Goal: Information Seeking & Learning: Check status

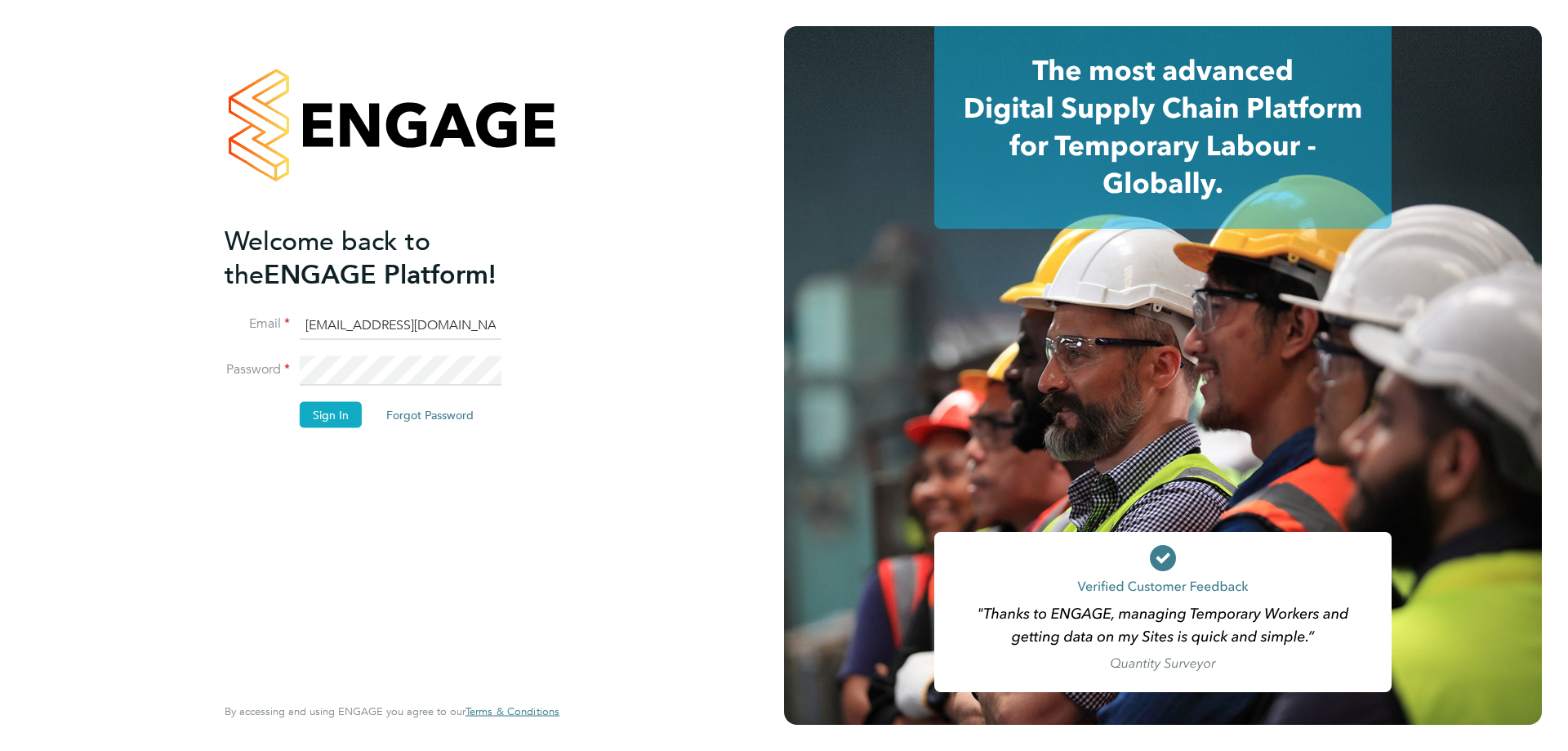
click at [348, 413] on button "Sign In" at bounding box center [331, 413] width 62 height 26
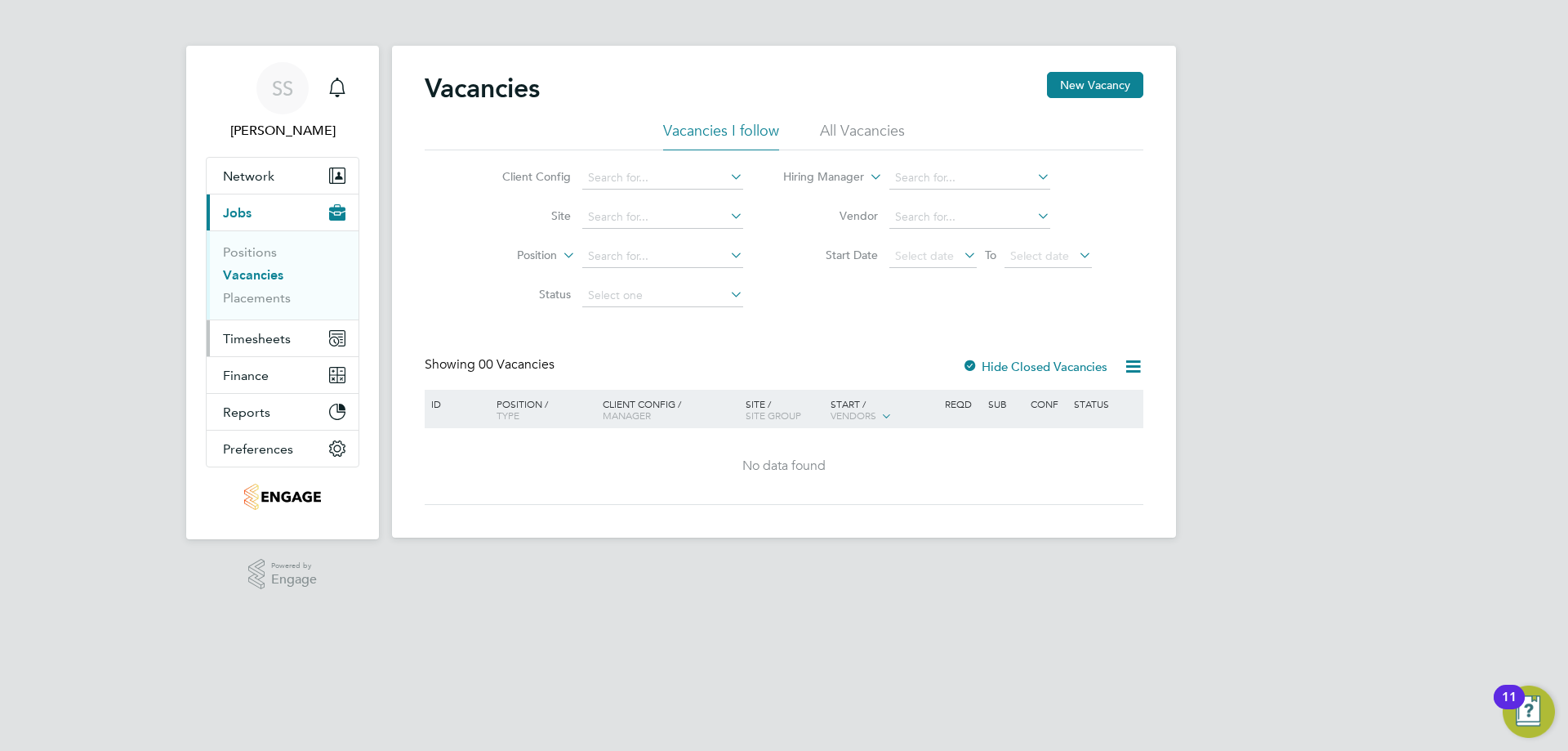
click at [259, 344] on span "Timesheets" at bounding box center [257, 338] width 68 height 15
click at [249, 333] on span "Timesheets" at bounding box center [257, 338] width 68 height 15
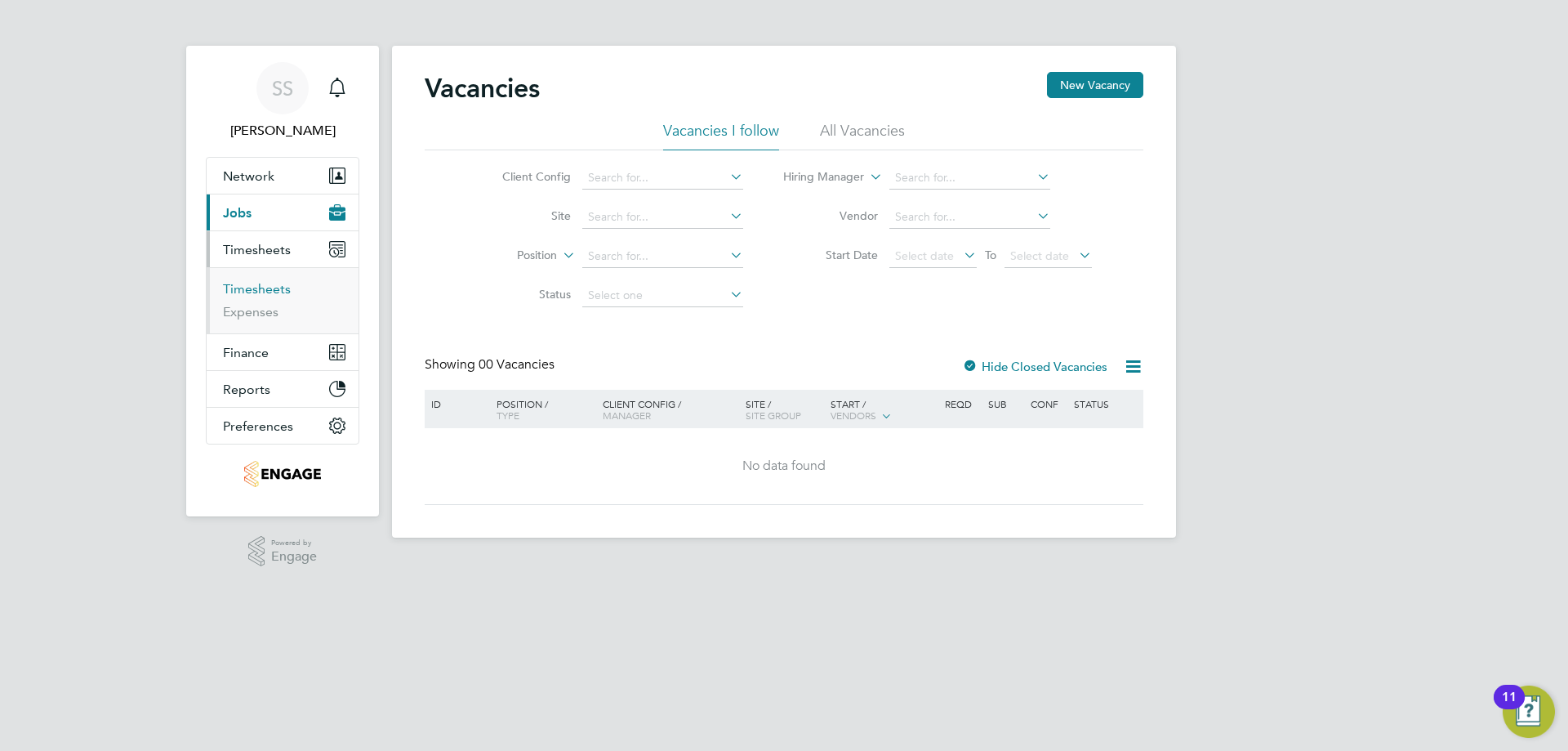
click at [260, 281] on link "Timesheets" at bounding box center [257, 289] width 68 height 15
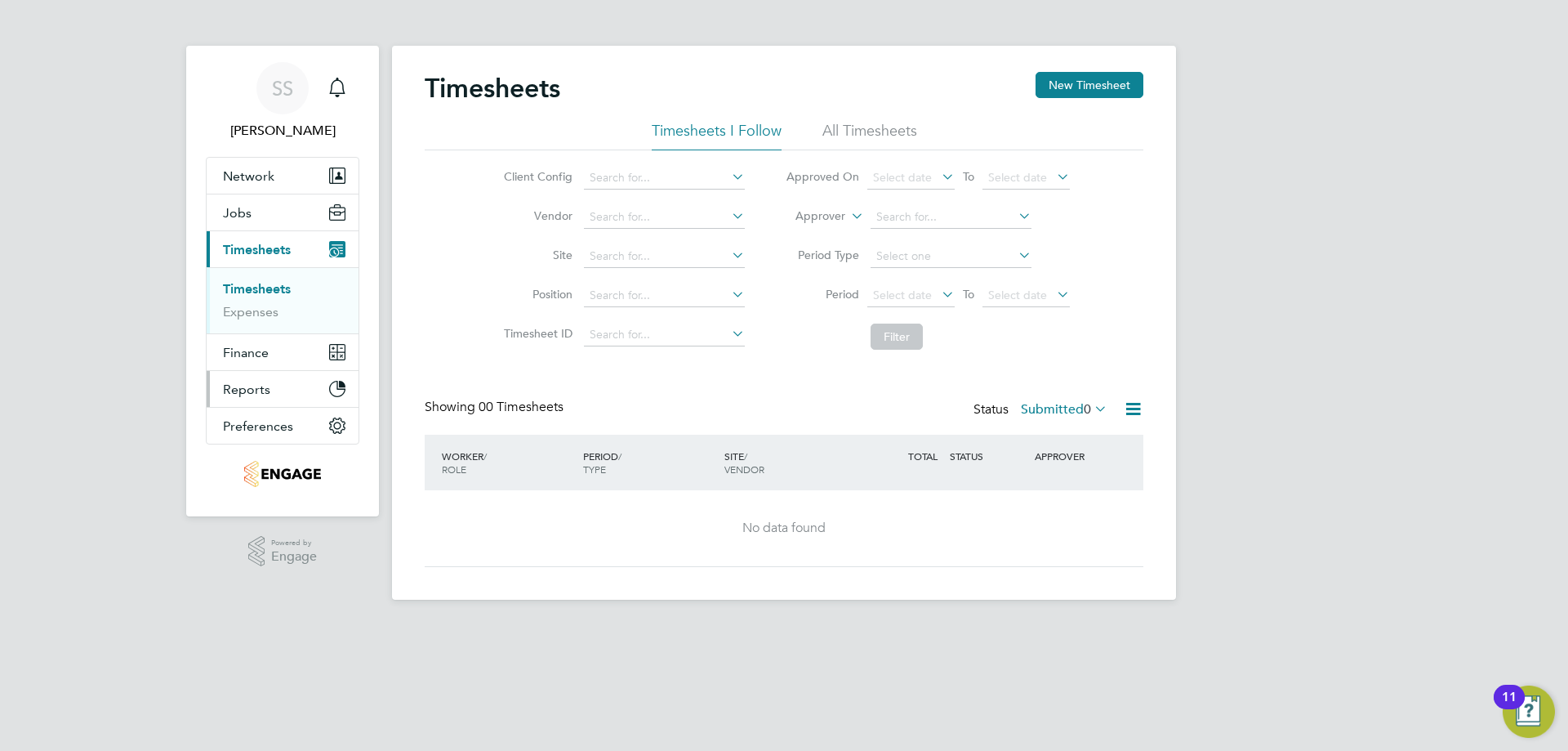
click at [319, 392] on button "Reports" at bounding box center [283, 389] width 151 height 36
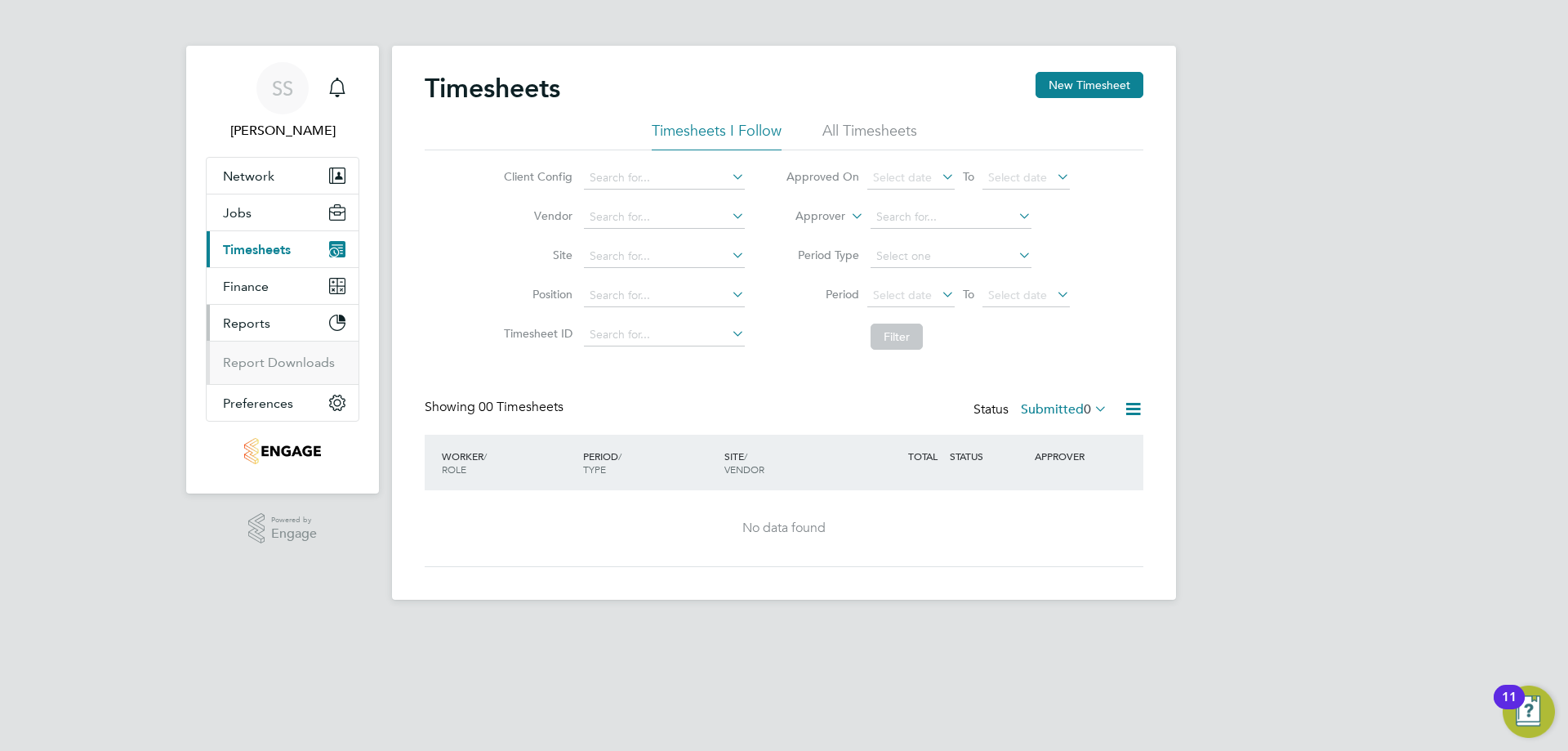
click at [298, 322] on button "Reports" at bounding box center [283, 322] width 151 height 36
click at [272, 248] on span "Timesheets" at bounding box center [257, 249] width 68 height 15
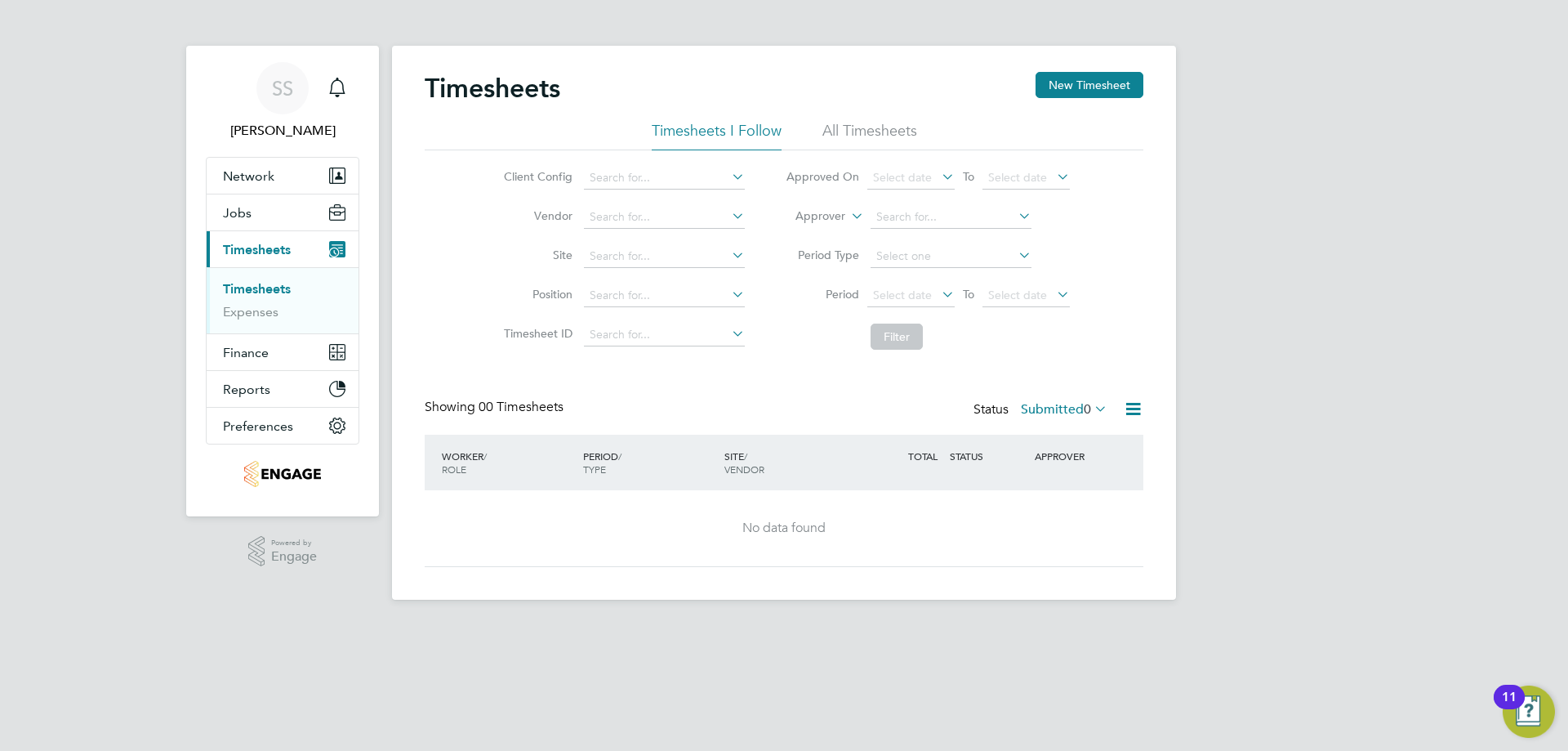
click at [262, 289] on link "Timesheets" at bounding box center [257, 289] width 68 height 15
click at [896, 131] on li "All Timesheets" at bounding box center [869, 136] width 95 height 29
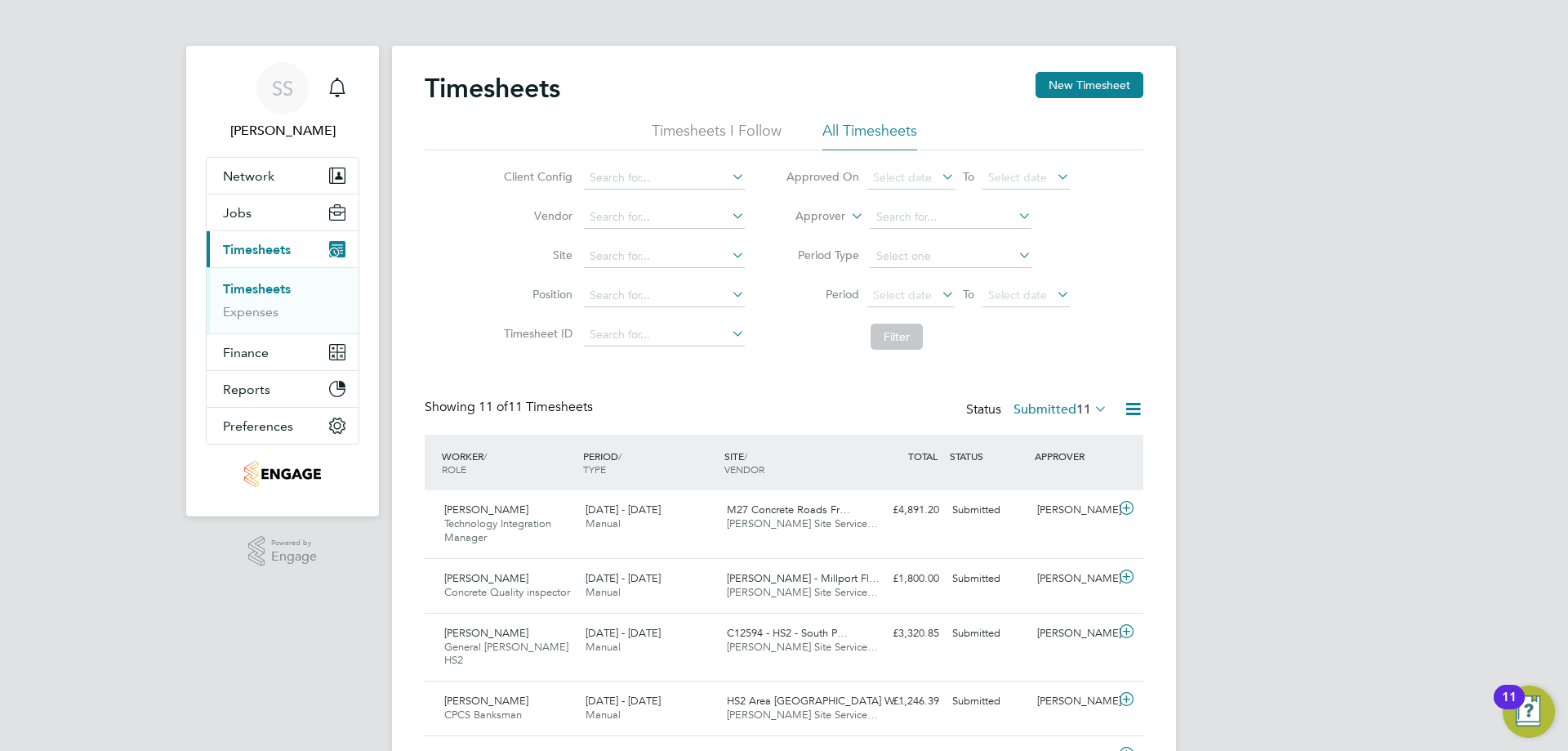
click at [938, 177] on icon at bounding box center [938, 176] width 0 height 23
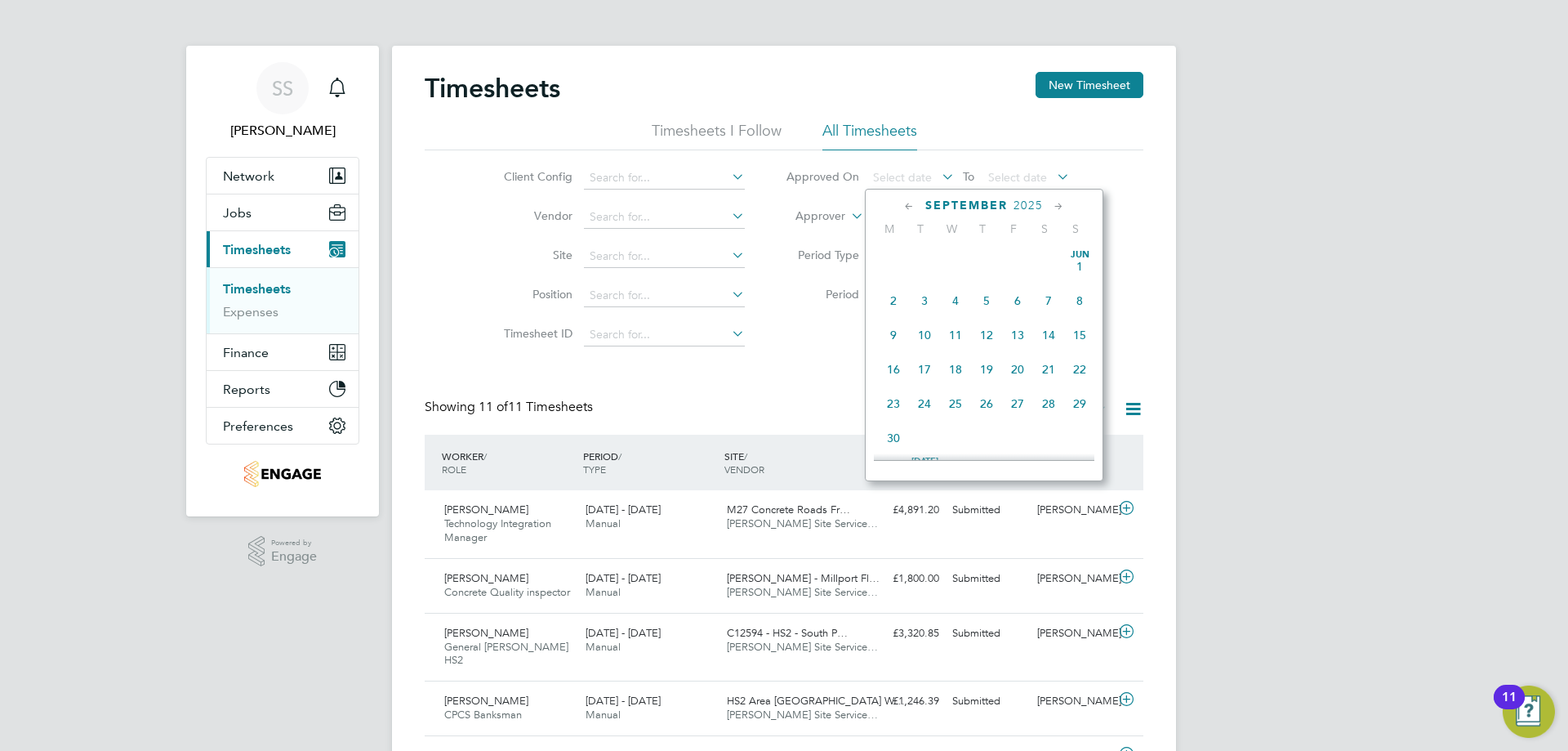
scroll to position [601, 0]
click at [1077, 262] on span "14" at bounding box center [1079, 250] width 31 height 31
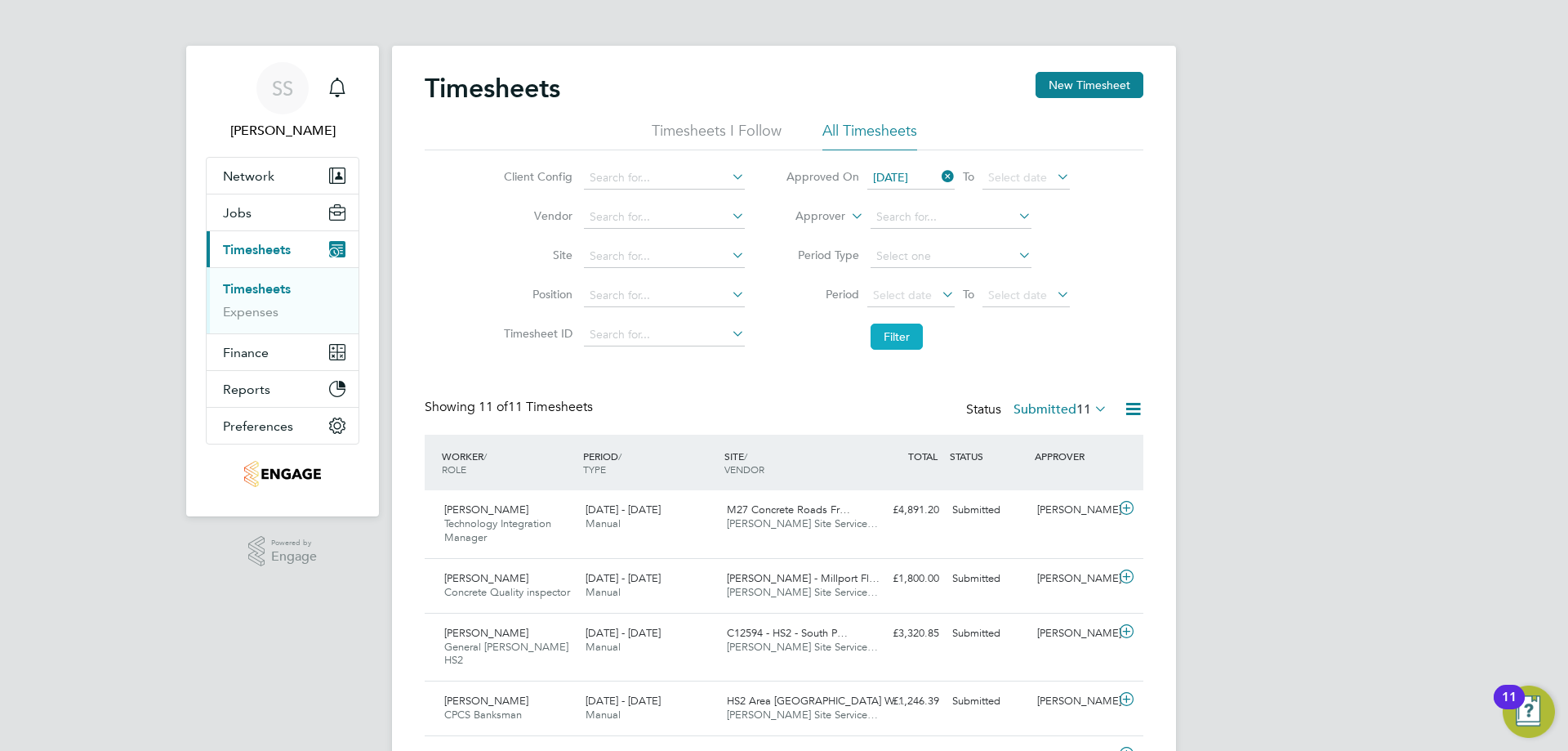
click at [914, 329] on button "Filter" at bounding box center [896, 336] width 52 height 26
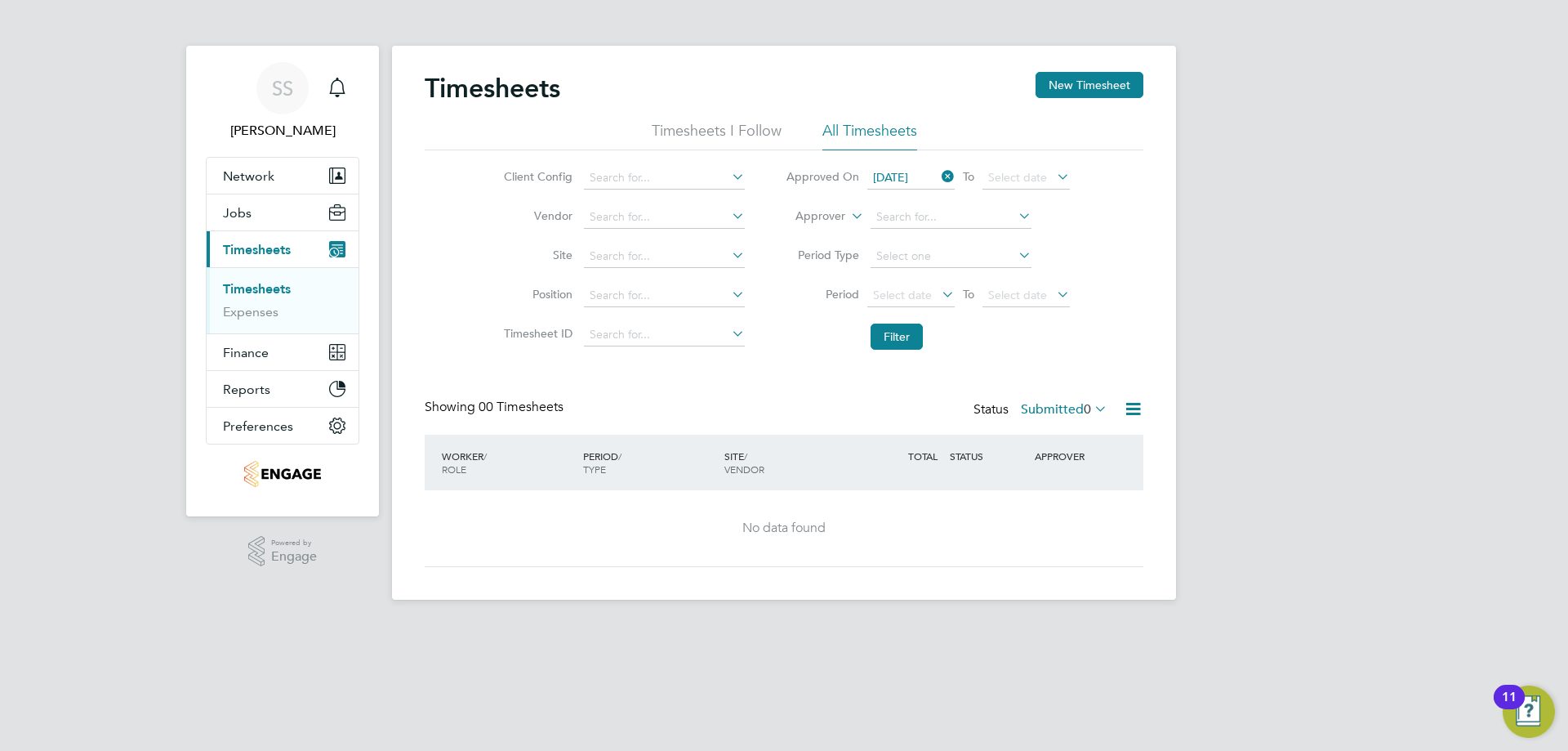
click at [938, 176] on icon at bounding box center [938, 176] width 0 height 23
click at [916, 176] on span "Select date" at bounding box center [902, 177] width 59 height 14
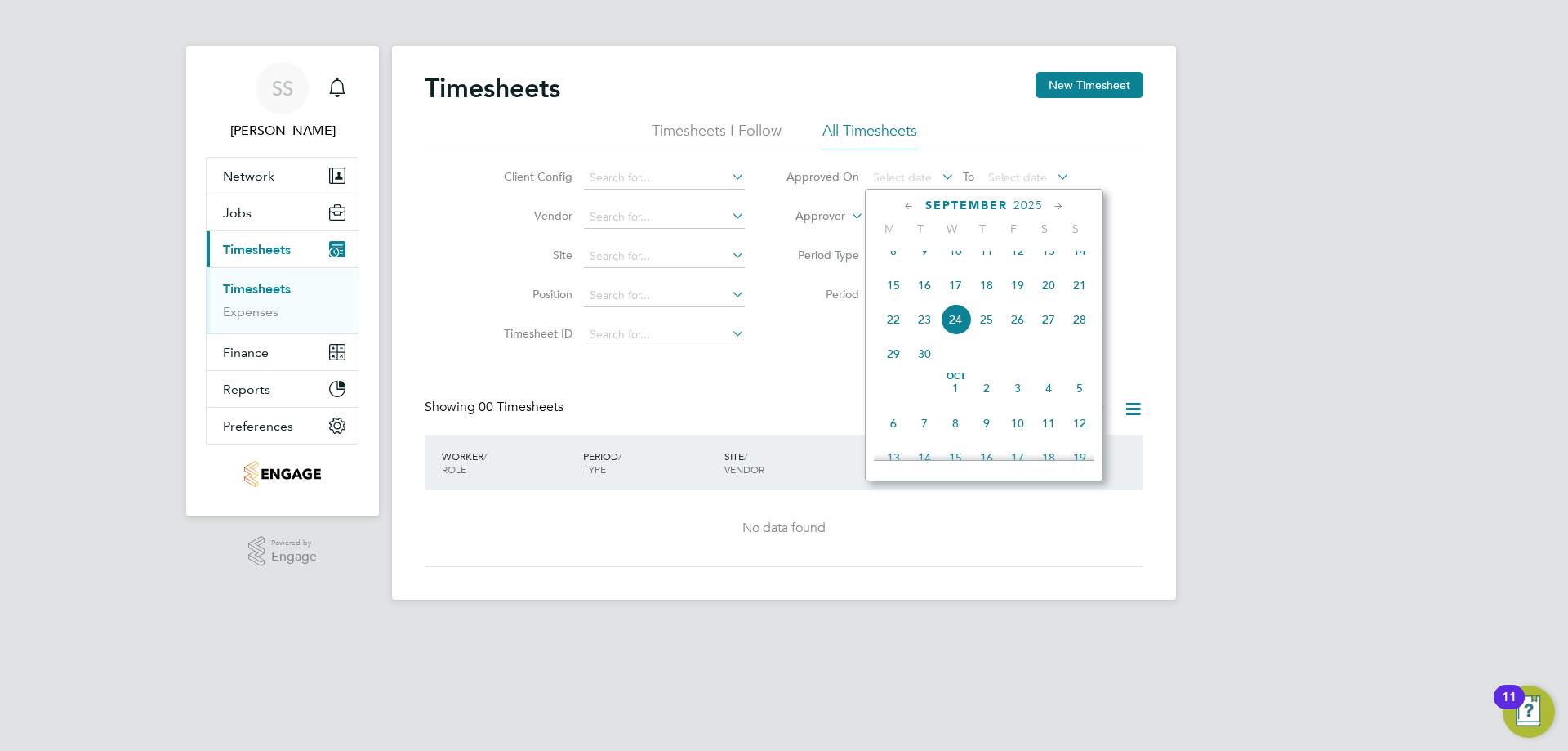
click at [958, 293] on span "17" at bounding box center [955, 285] width 31 height 31
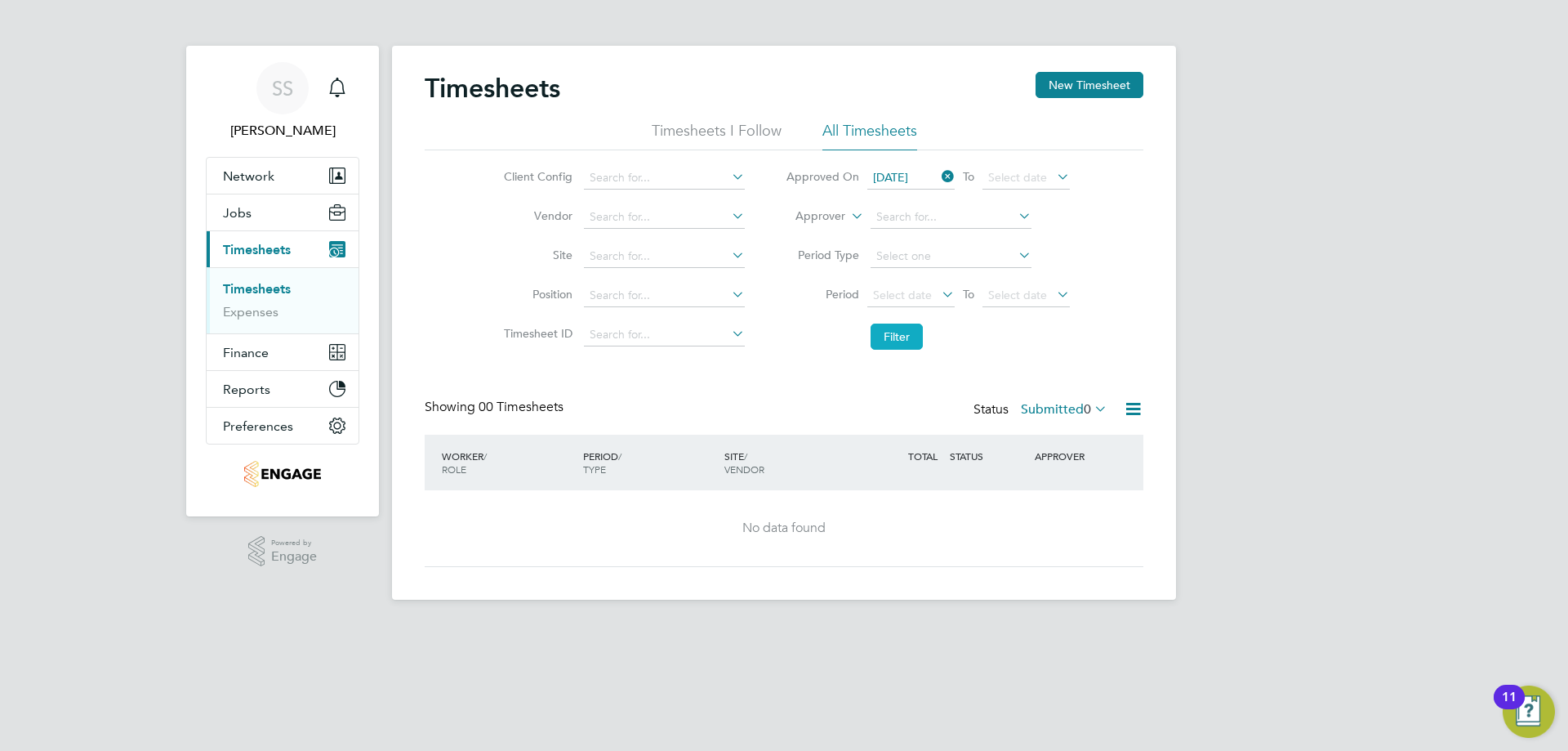
click at [912, 332] on button "Filter" at bounding box center [896, 336] width 52 height 26
click at [999, 179] on span "Select date" at bounding box center [1018, 177] width 59 height 14
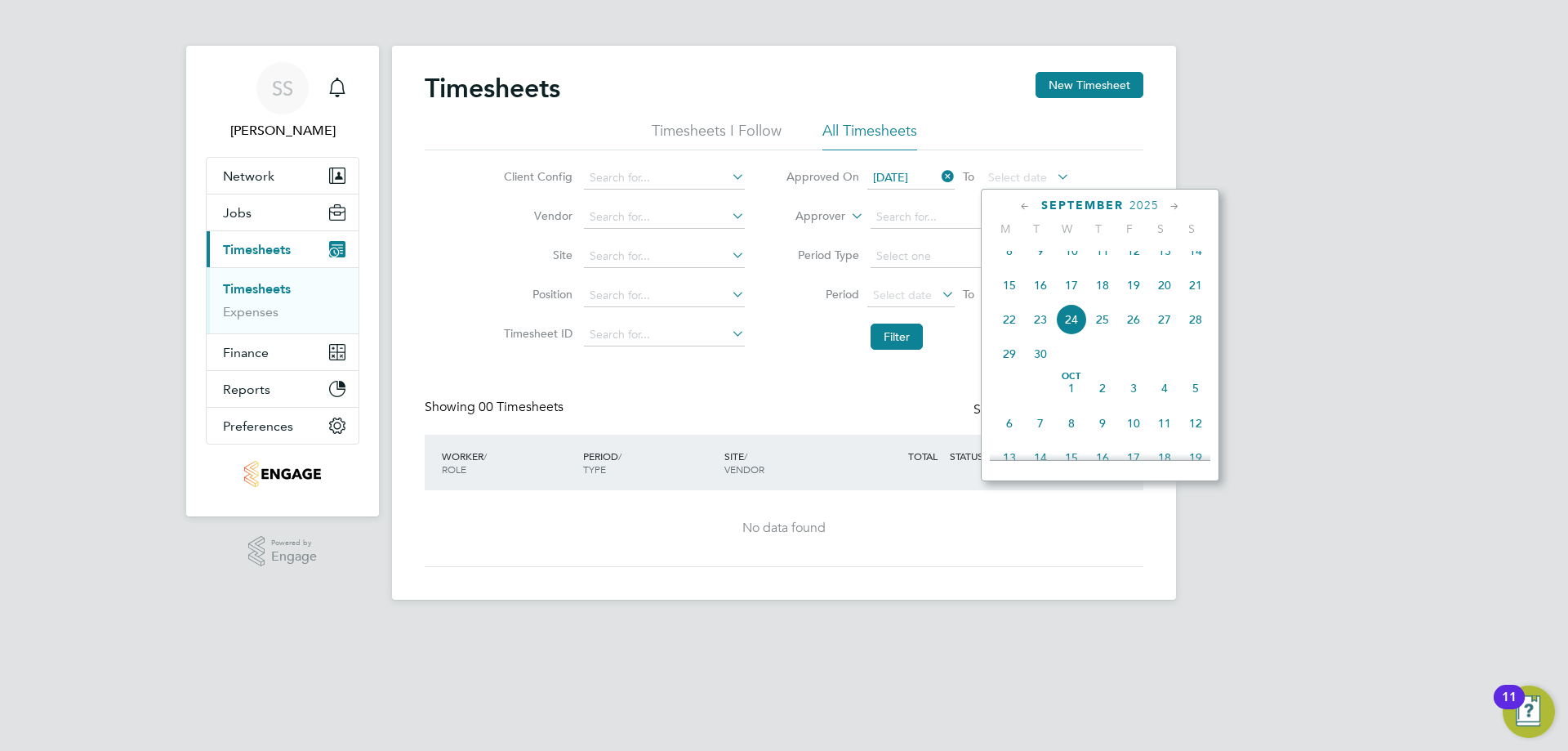
click at [1077, 335] on span "24" at bounding box center [1071, 319] width 31 height 31
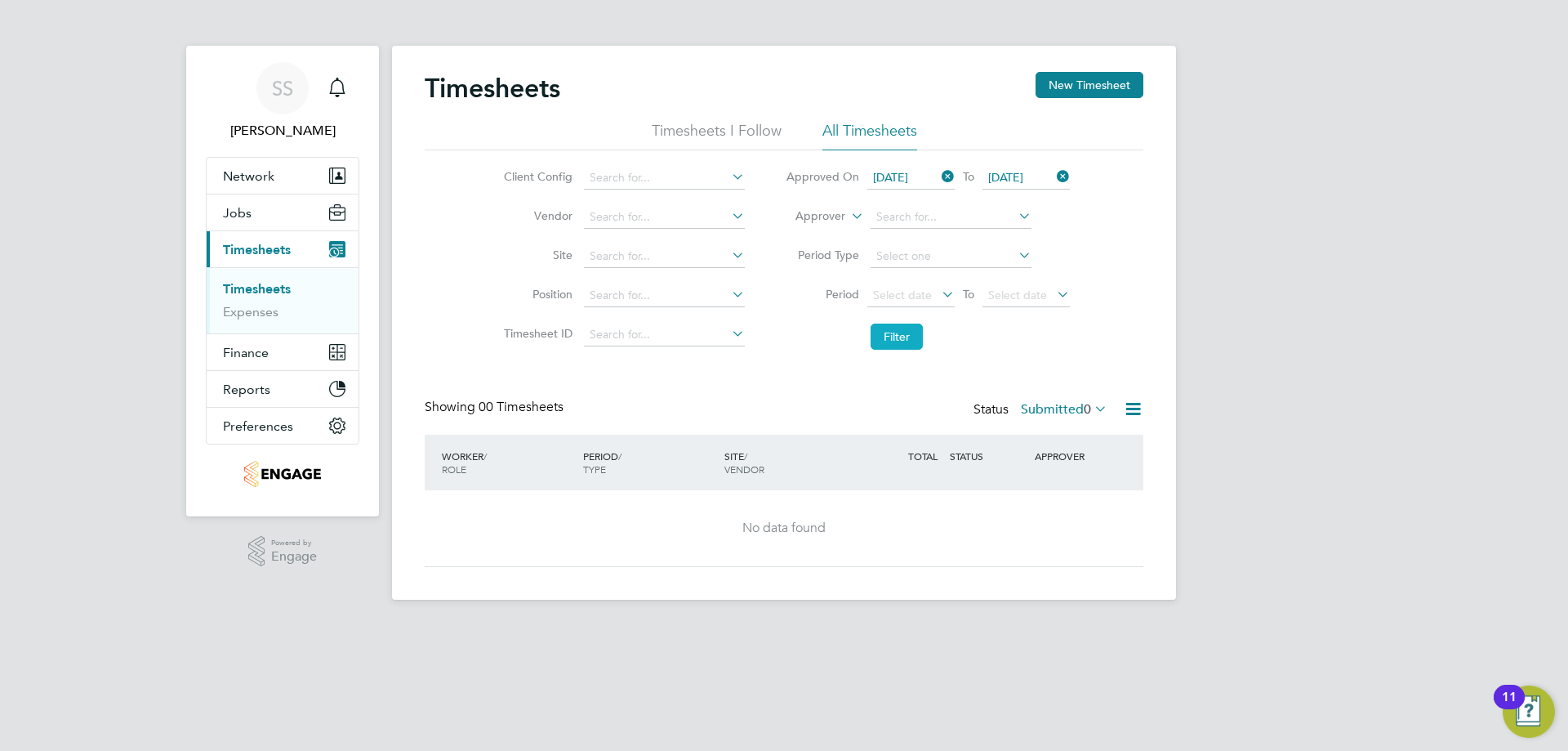
click at [915, 335] on button "Filter" at bounding box center [896, 336] width 52 height 26
click at [908, 177] on span "17 Sep 2025" at bounding box center [890, 177] width 35 height 14
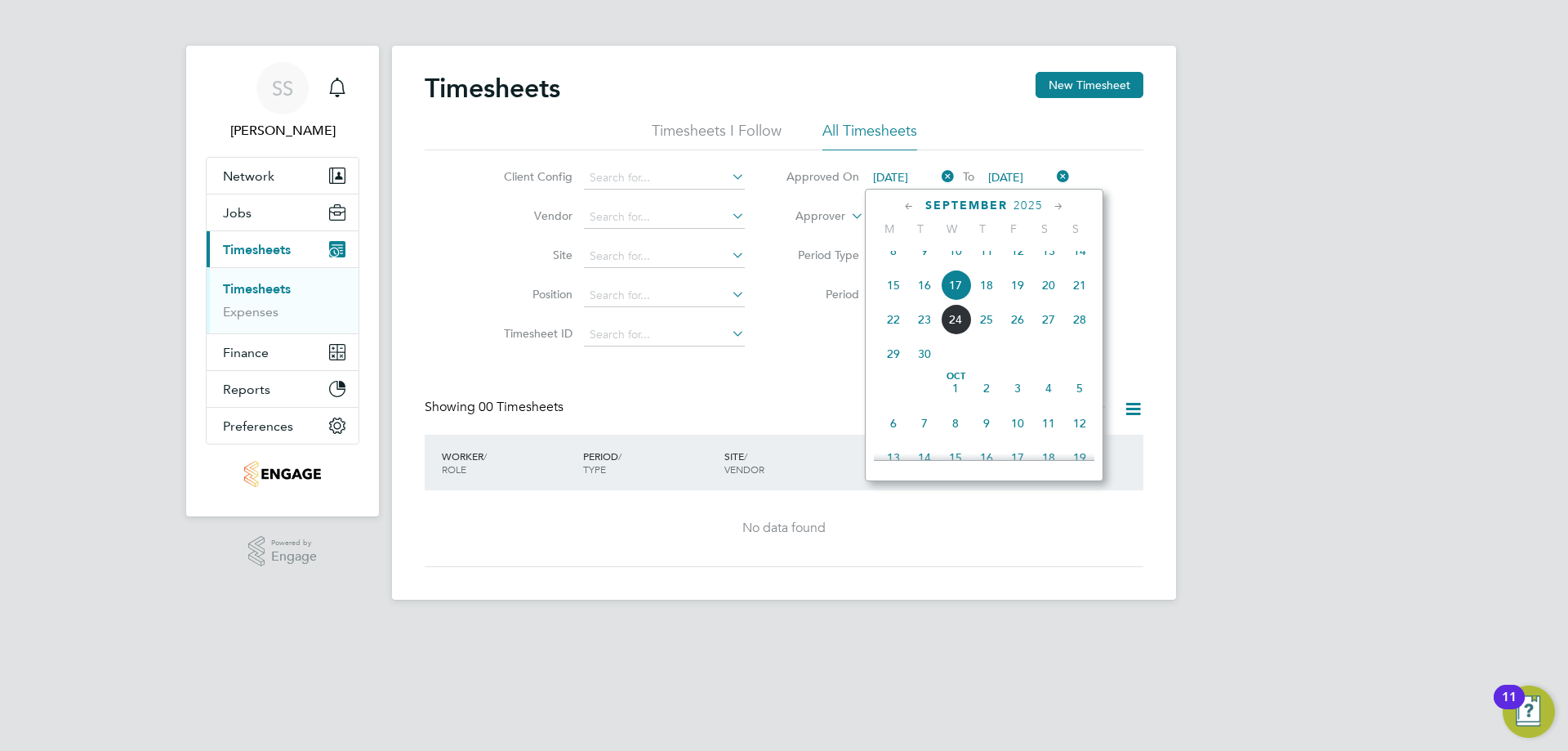
scroll to position [565, 0]
click at [938, 172] on icon at bounding box center [938, 176] width 0 height 23
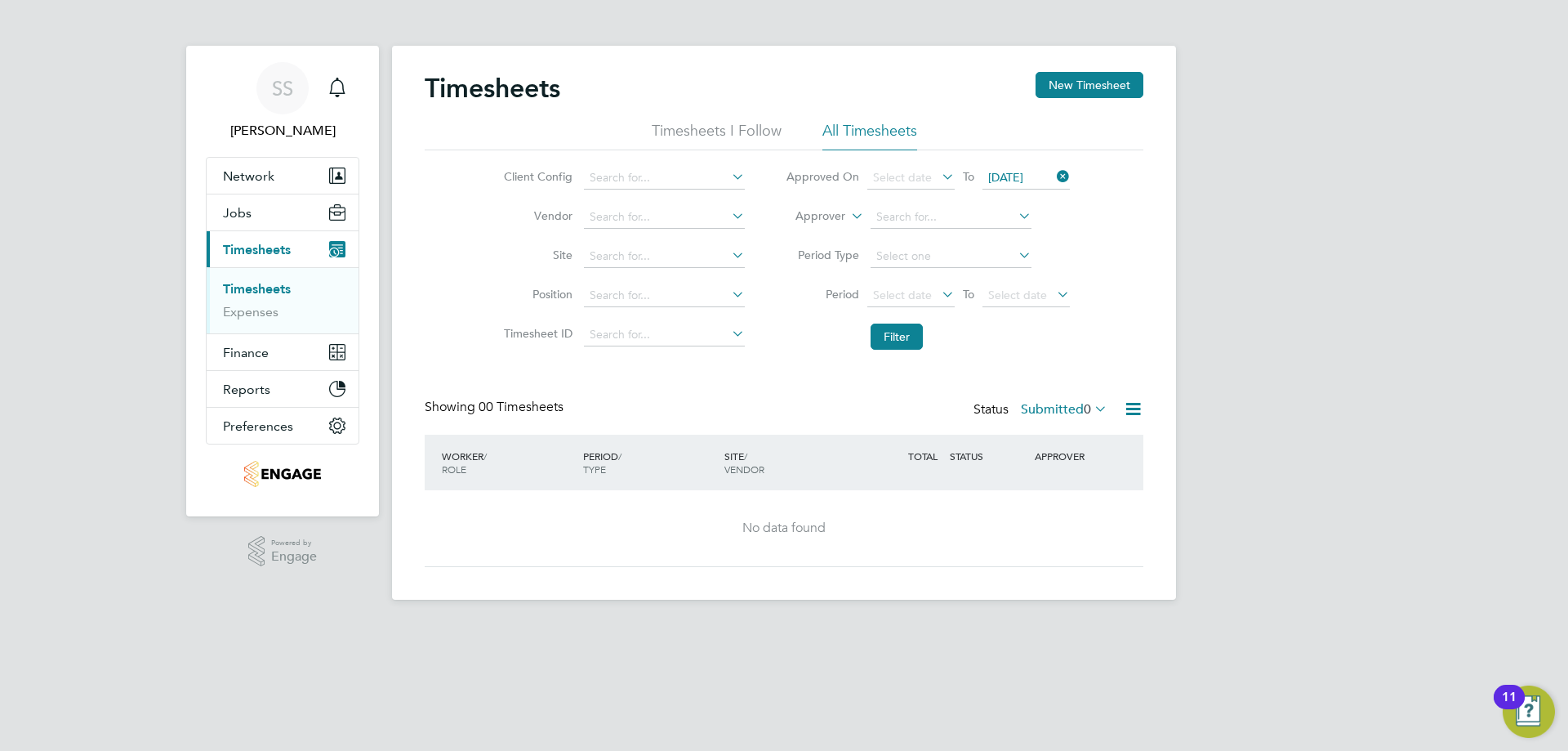
click at [1054, 173] on icon at bounding box center [1054, 176] width 0 height 23
click at [795, 448] on div "SITE / VENDOR" at bounding box center [791, 462] width 141 height 42
click at [924, 336] on li "Filter" at bounding box center [928, 337] width 325 height 42
click at [895, 348] on button "Filter" at bounding box center [896, 336] width 52 height 26
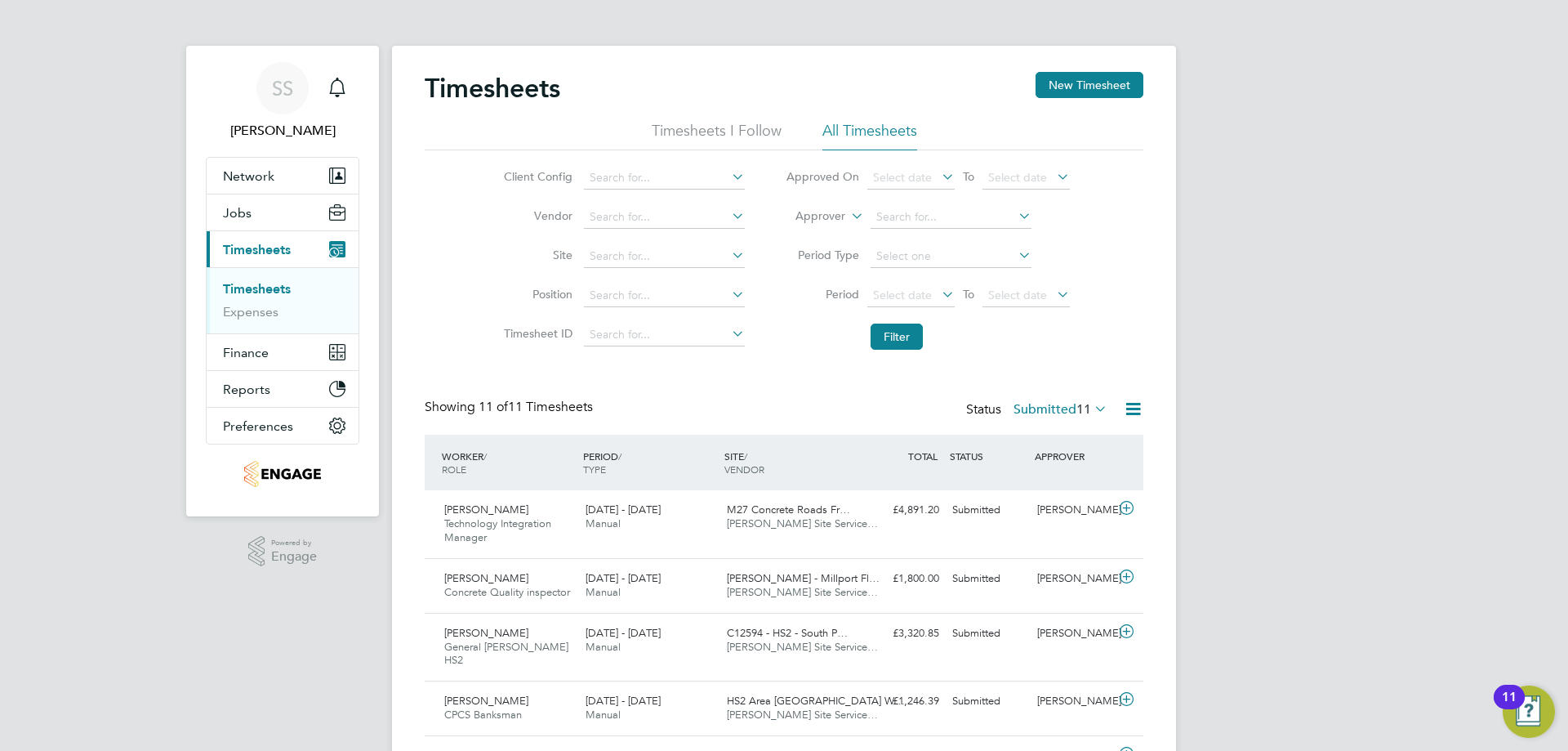
scroll to position [41, 142]
click at [260, 351] on span "Finance" at bounding box center [246, 352] width 45 height 15
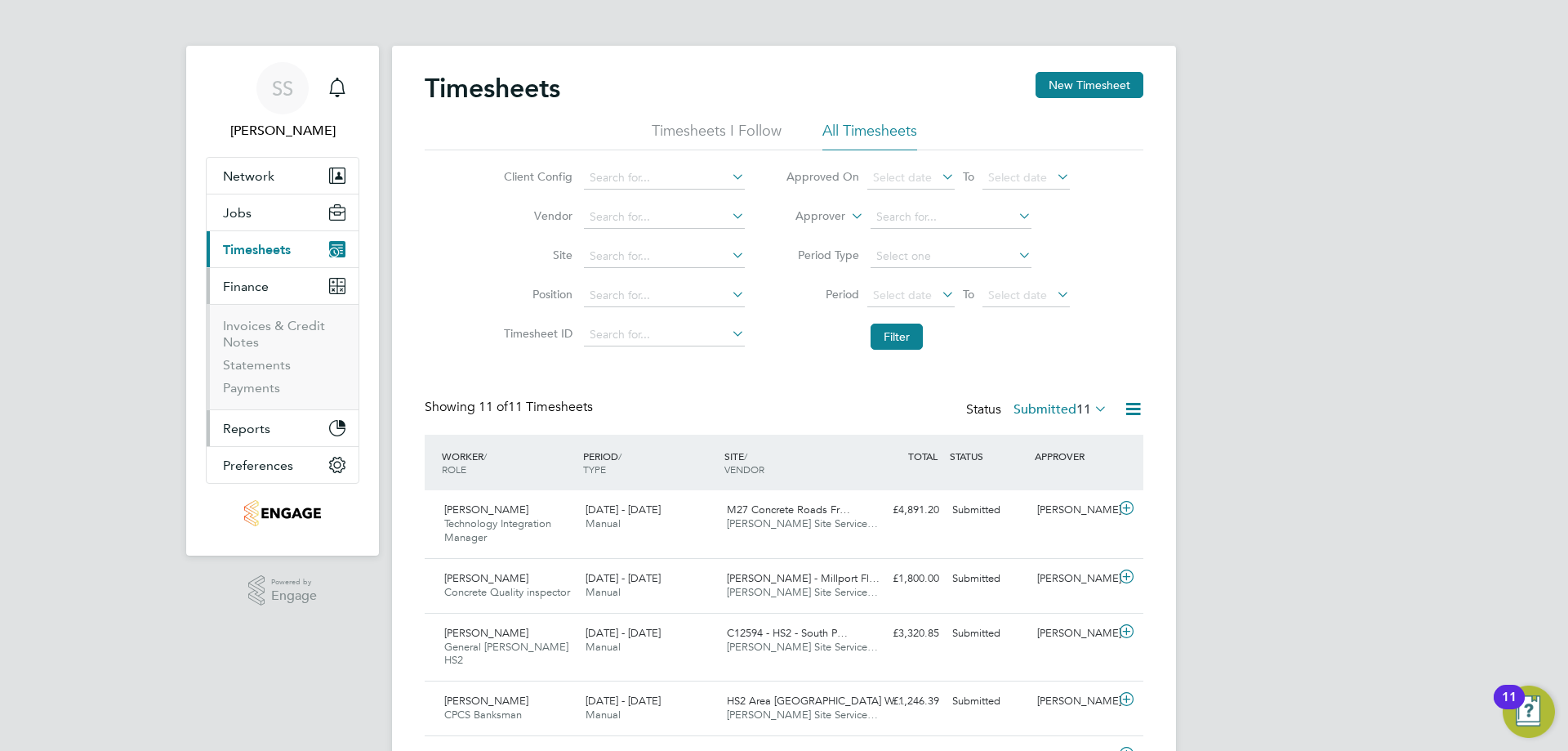
click at [261, 418] on button "Reports" at bounding box center [283, 428] width 151 height 36
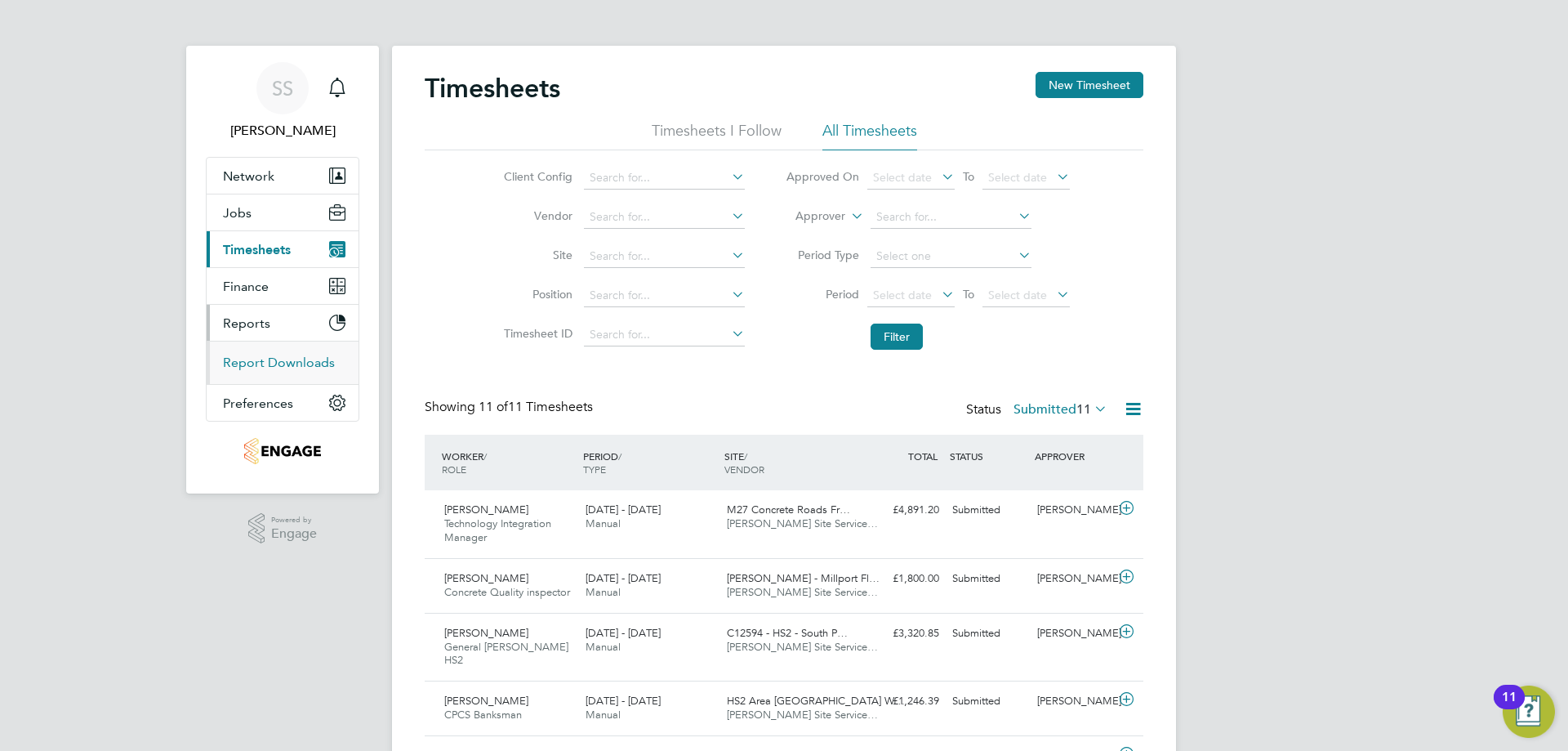
click at [288, 355] on link "Report Downloads" at bounding box center [279, 362] width 112 height 15
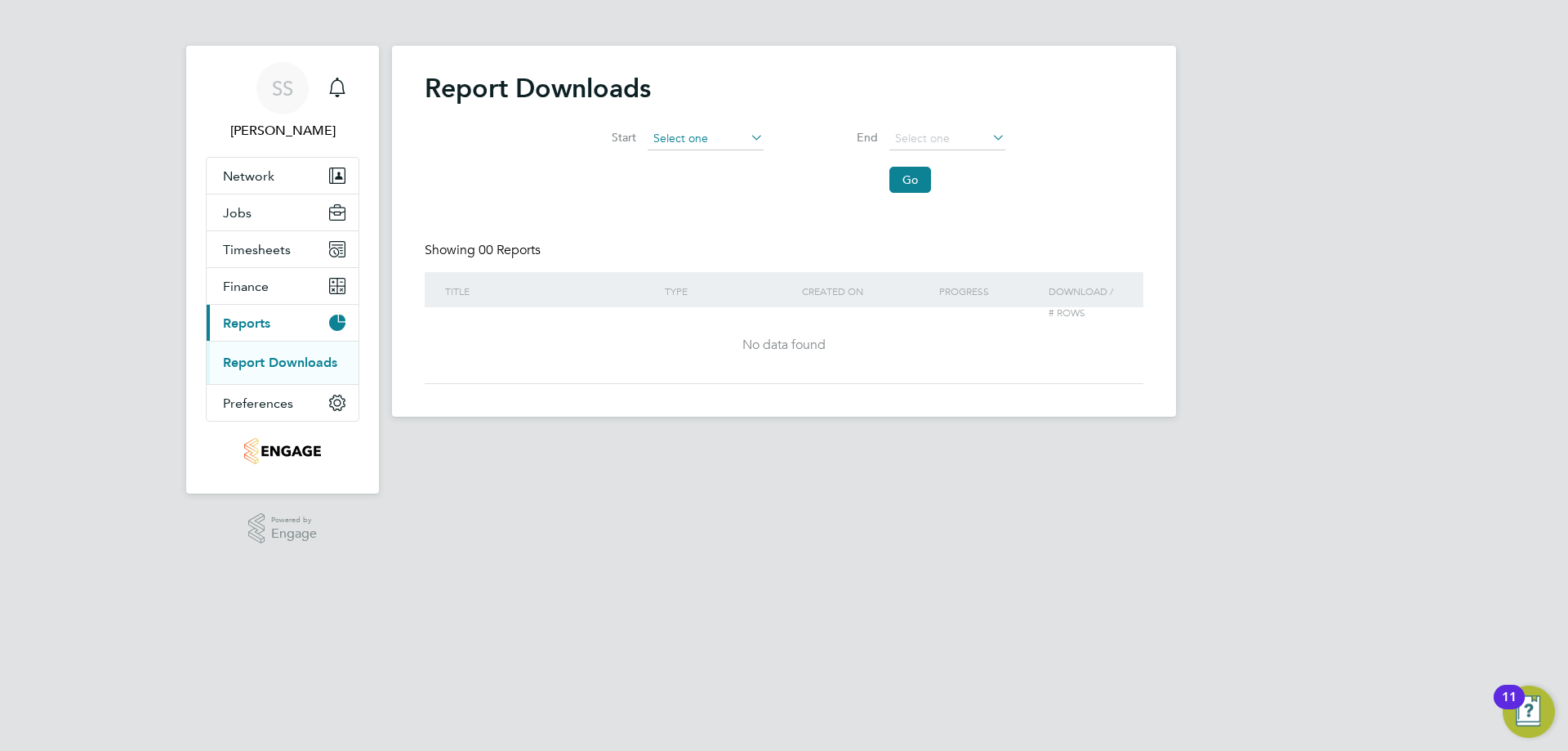
click at [739, 143] on input at bounding box center [705, 138] width 116 height 23
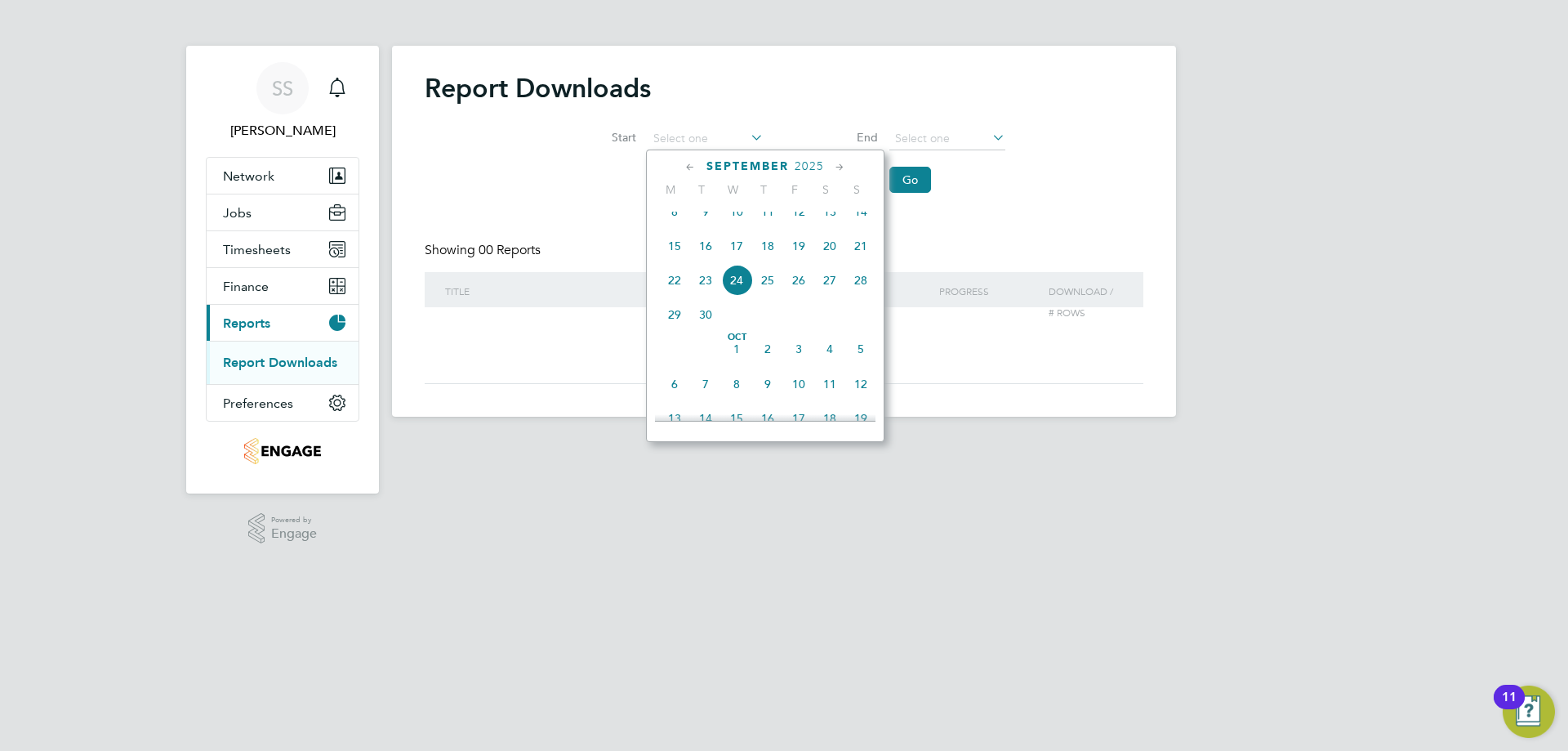
click at [864, 221] on span "14" at bounding box center [860, 211] width 31 height 31
type input "14 Sep 2025"
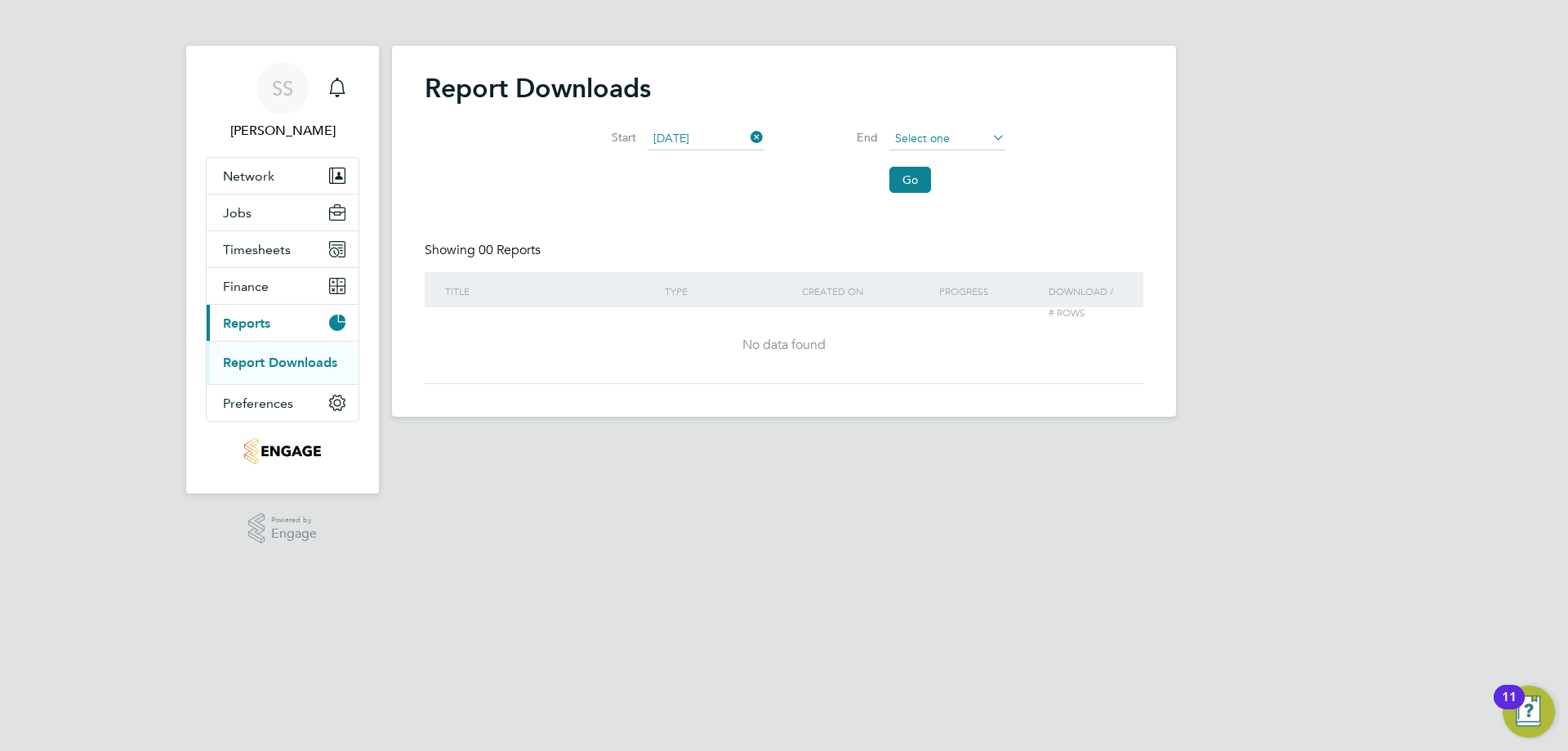
click at [938, 138] on input at bounding box center [948, 138] width 116 height 23
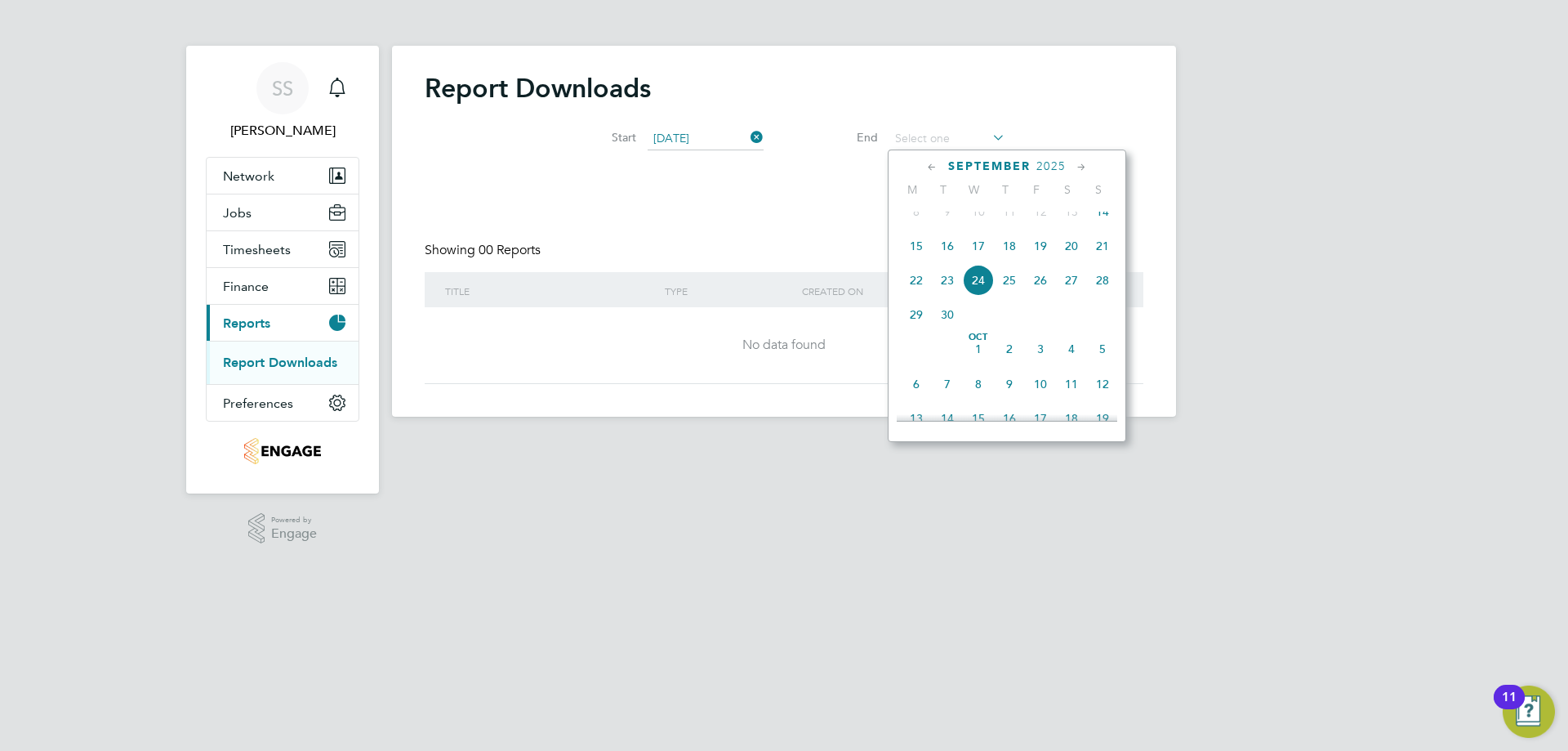
click at [1107, 258] on span "21" at bounding box center [1103, 246] width 31 height 31
type input "21 Sep 2025"
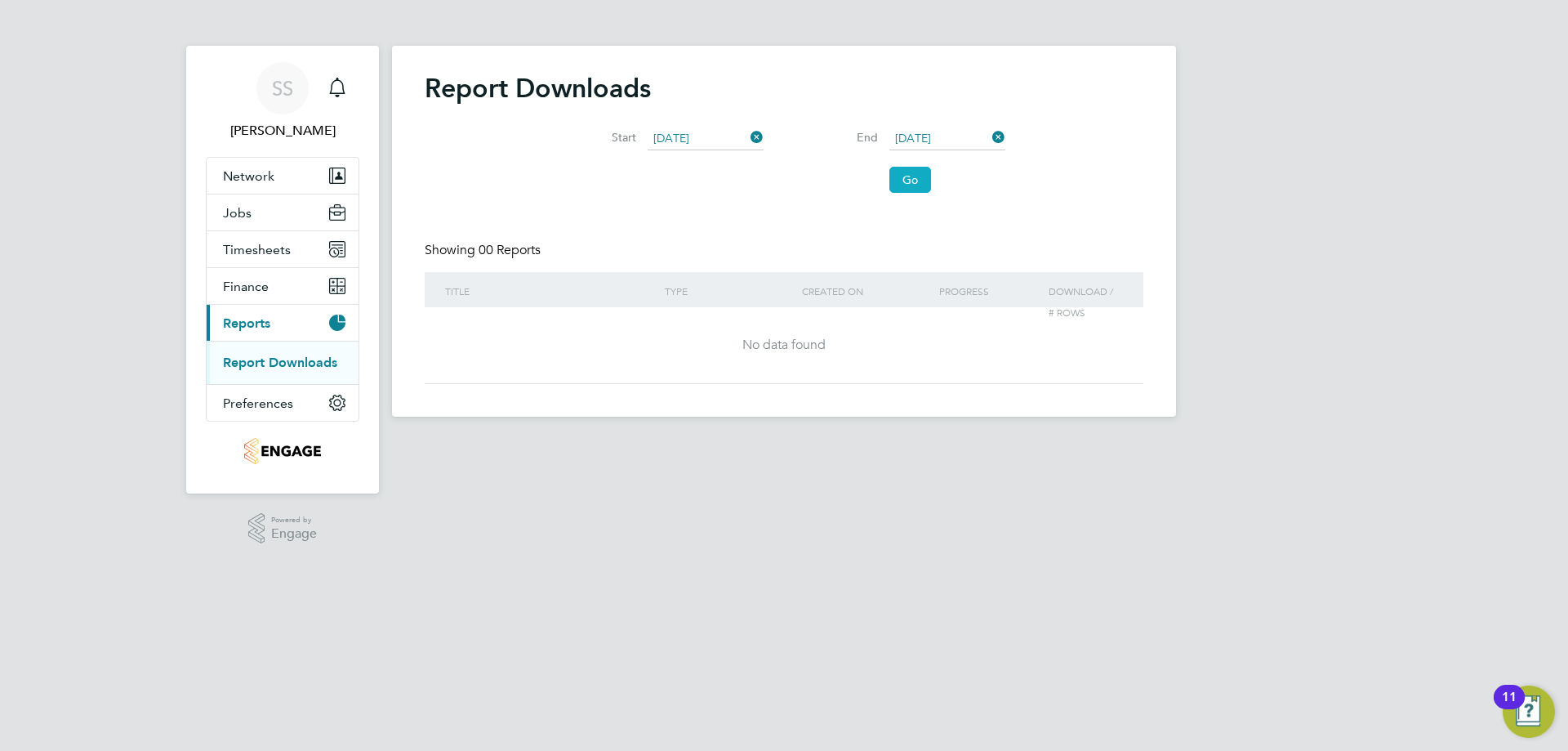
click at [917, 183] on button "Go" at bounding box center [910, 179] width 41 height 26
click at [747, 135] on icon at bounding box center [747, 136] width 0 height 23
click at [266, 254] on span "Timesheets" at bounding box center [257, 249] width 68 height 15
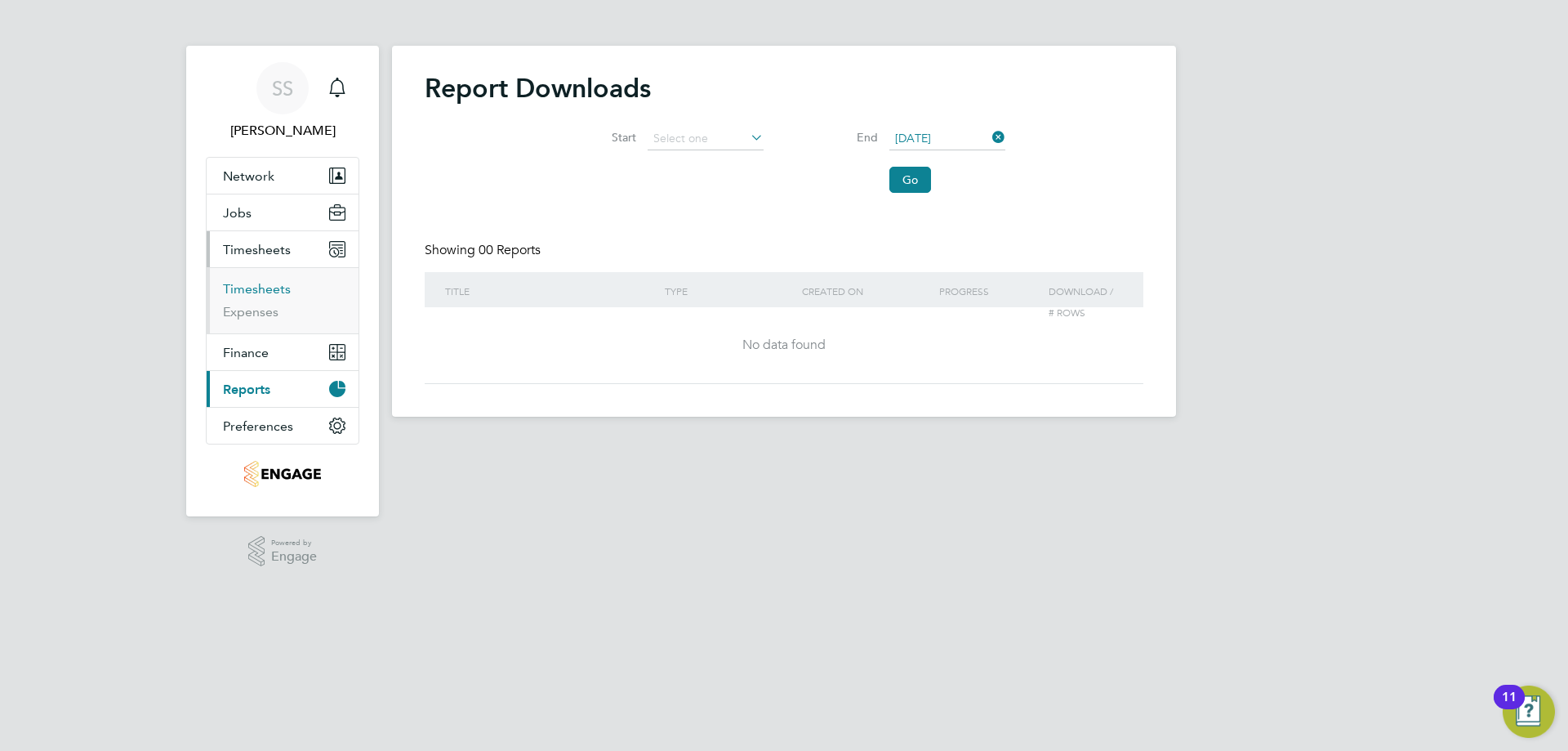
click at [266, 288] on link "Timesheets" at bounding box center [257, 289] width 68 height 15
